Goal: Find specific page/section: Locate item on page

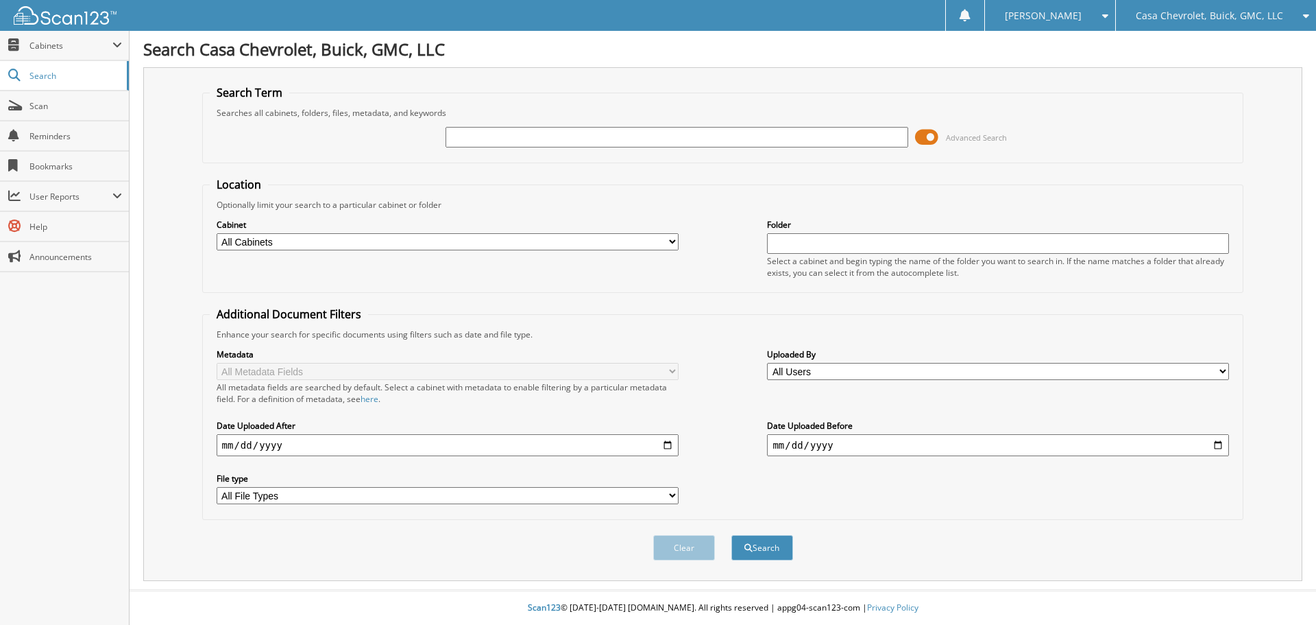
click at [677, 136] on input "text" at bounding box center [677, 137] width 462 height 21
type input "A25127"
click at [732, 535] on button "Search" at bounding box center [763, 547] width 62 height 25
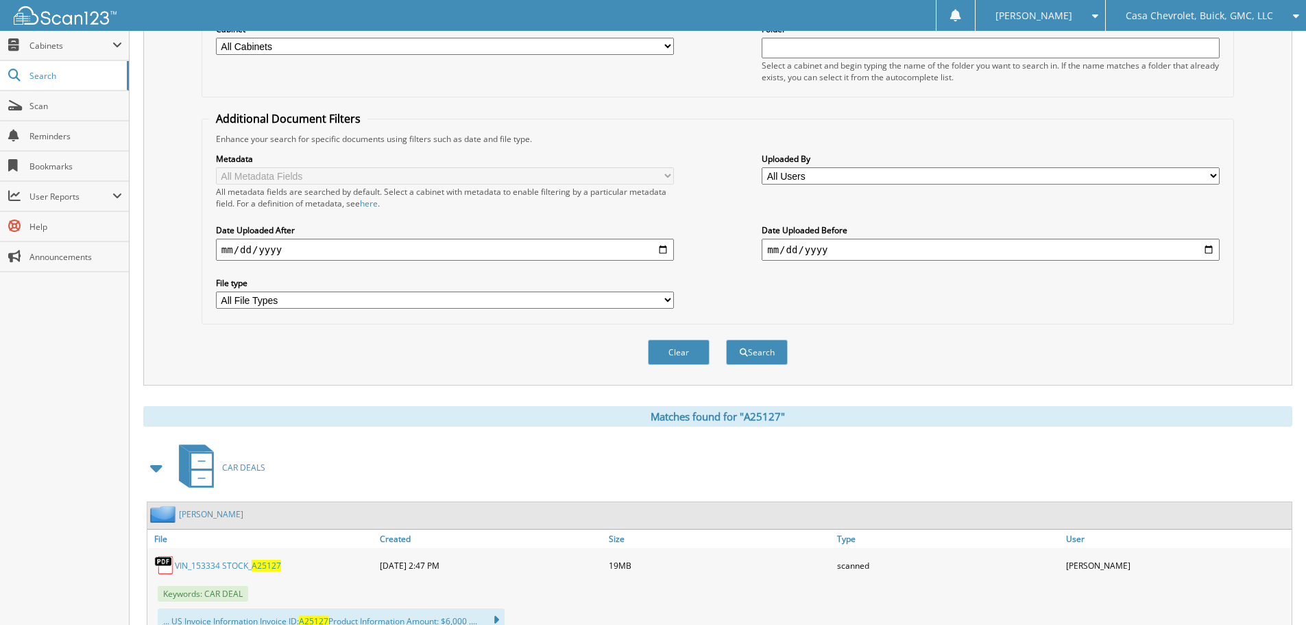
scroll to position [548, 0]
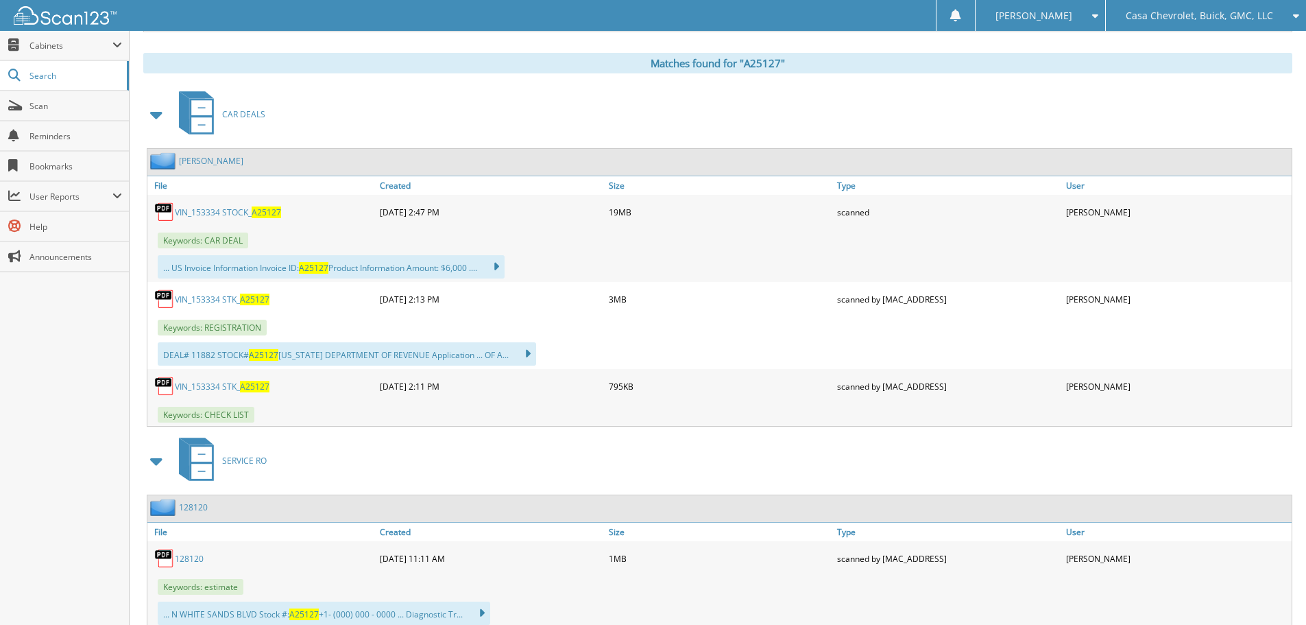
click at [244, 213] on link "VIN_153334 STOCK_ A25127" at bounding box center [228, 212] width 106 height 12
